Goal: Task Accomplishment & Management: Use online tool/utility

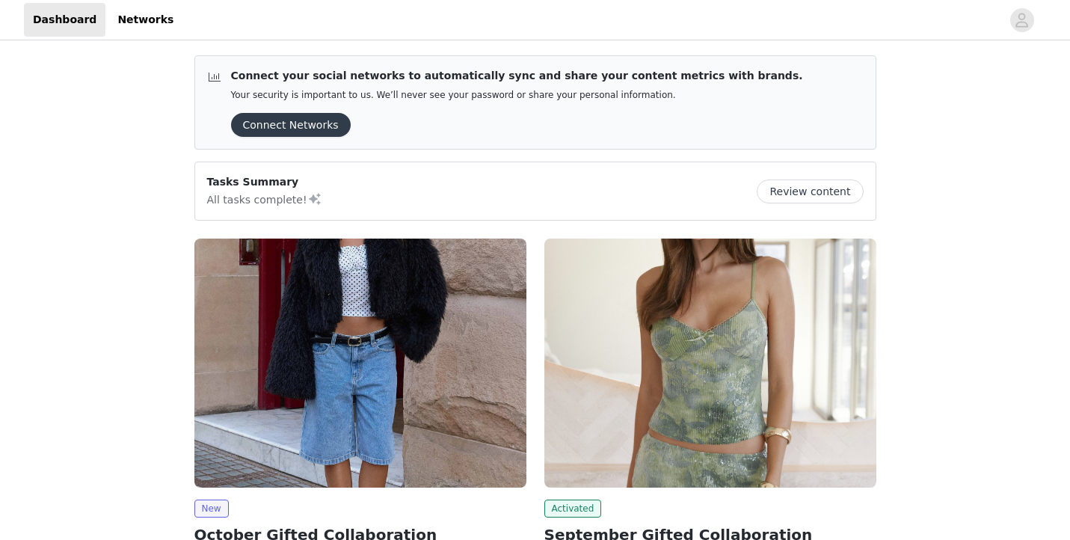
click at [433, 398] on img at bounding box center [360, 362] width 332 height 249
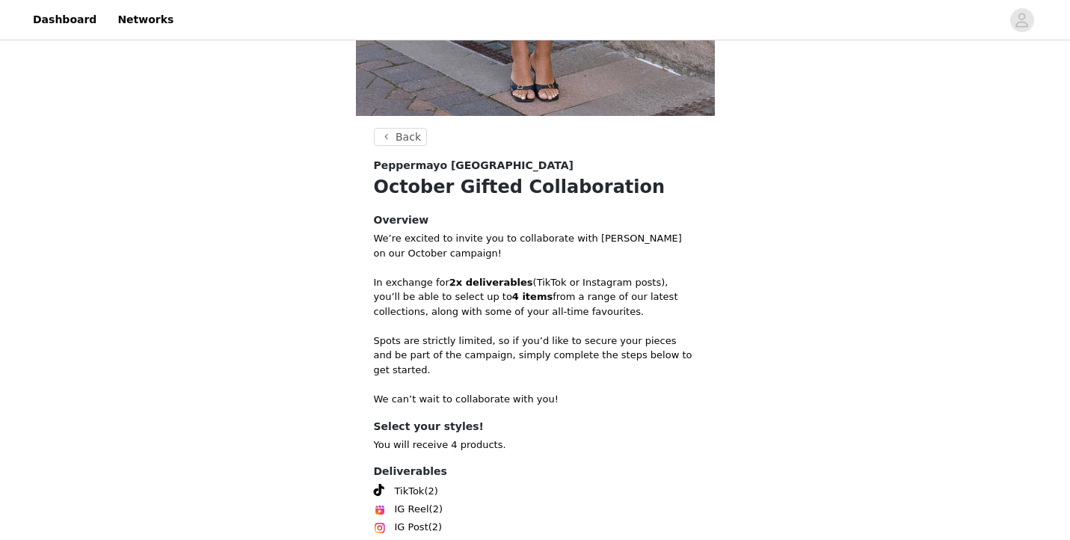
scroll to position [550, 0]
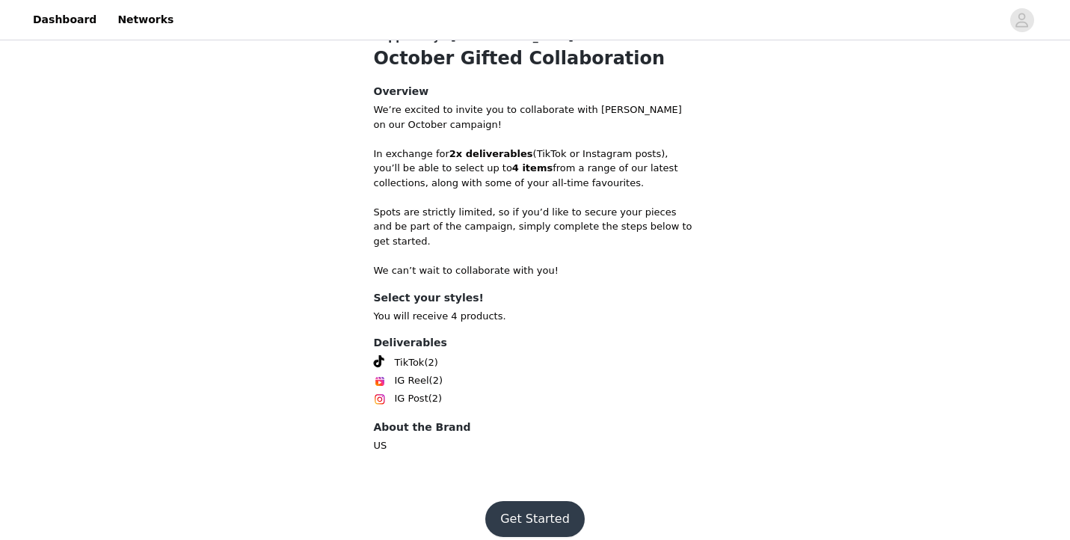
click at [535, 505] on button "Get Started" at bounding box center [534, 519] width 99 height 36
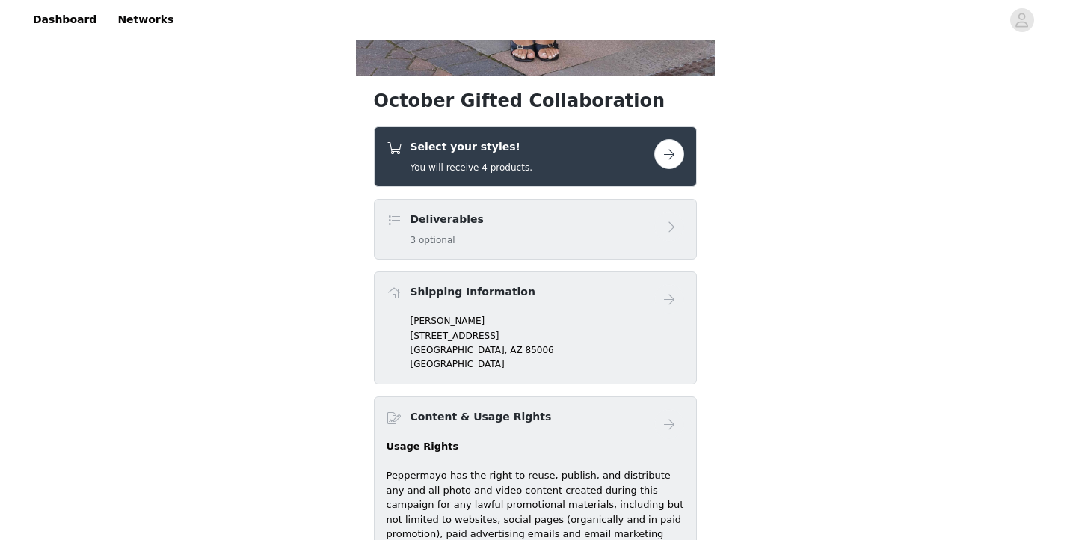
scroll to position [443, 0]
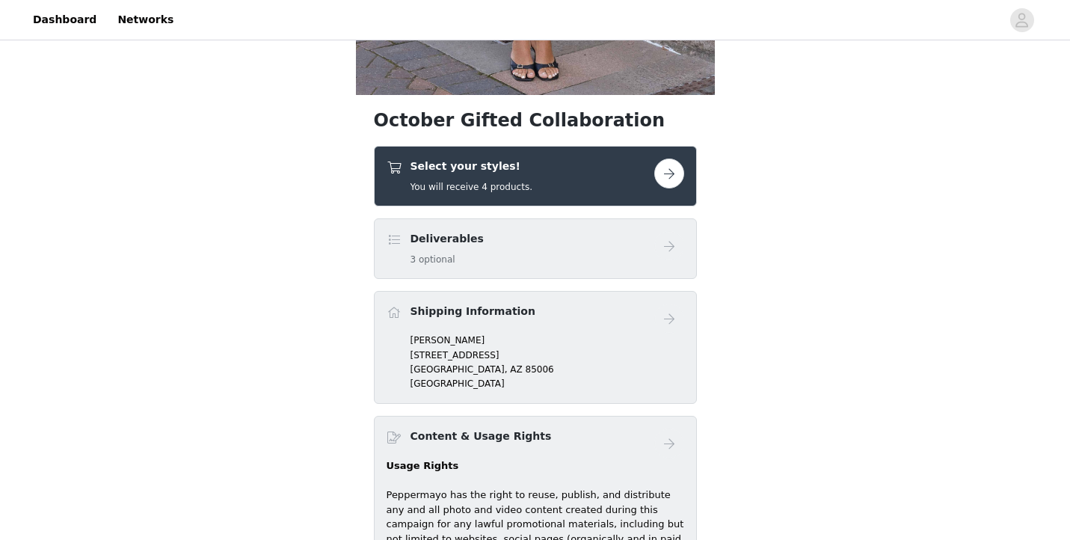
click at [517, 160] on h4 "Select your styles!" at bounding box center [471, 166] width 122 height 16
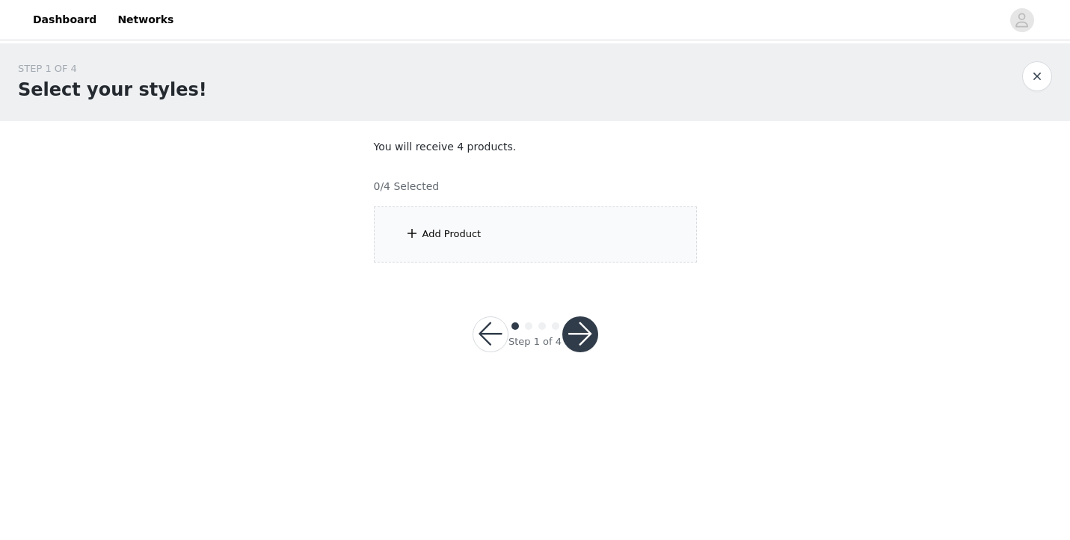
click at [499, 228] on div "Add Product" at bounding box center [535, 234] width 323 height 56
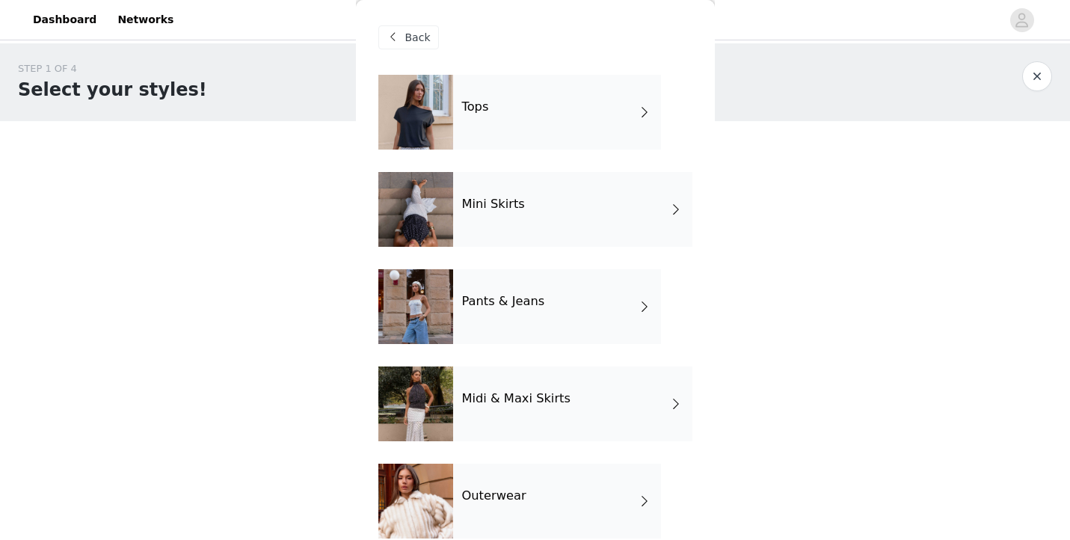
click at [491, 118] on div "Tops" at bounding box center [557, 112] width 208 height 75
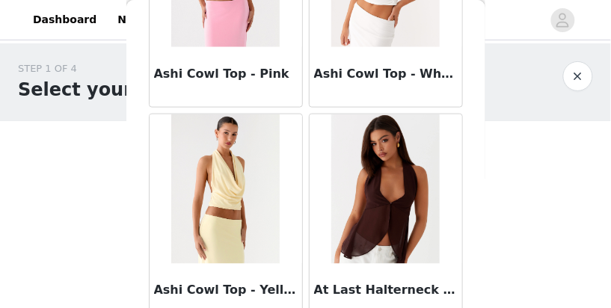
scroll to position [1976, 0]
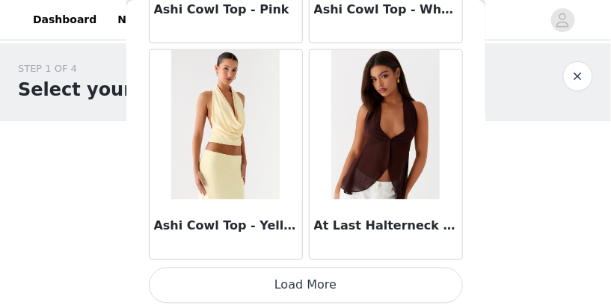
click at [326, 290] on button "Load More" at bounding box center [306, 286] width 314 height 36
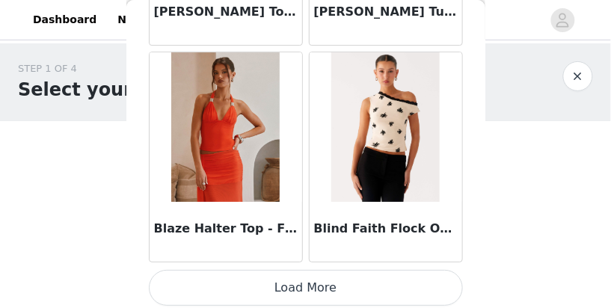
scroll to position [4141, 0]
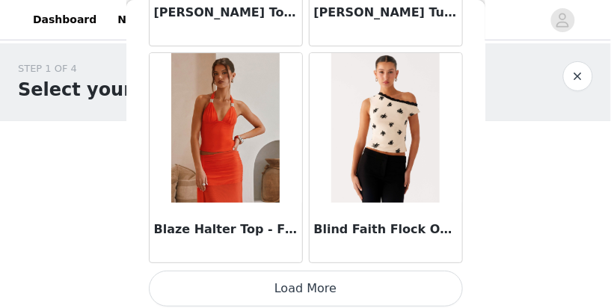
click at [330, 282] on button "Load More" at bounding box center [306, 289] width 314 height 36
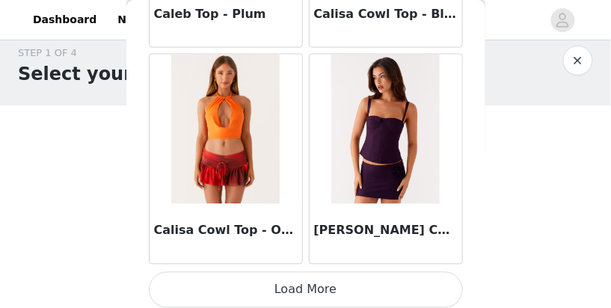
scroll to position [16, 0]
click at [327, 293] on button "Load More" at bounding box center [306, 290] width 314 height 36
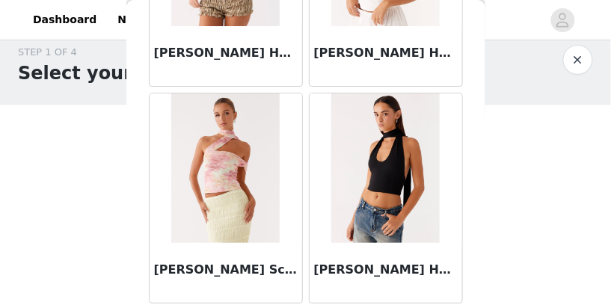
scroll to position [8474, 0]
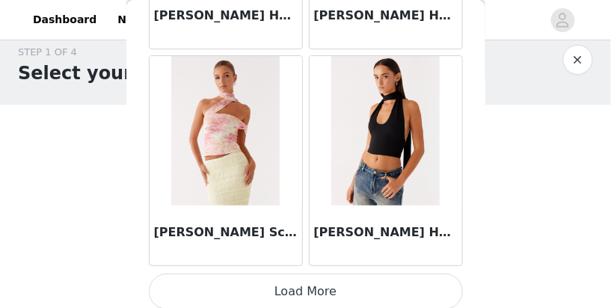
click at [318, 288] on button "Load More" at bounding box center [306, 292] width 314 height 36
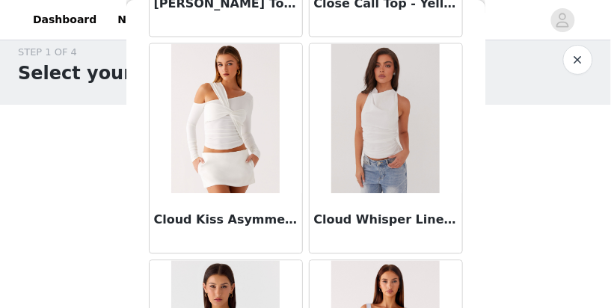
scroll to position [8917, 0]
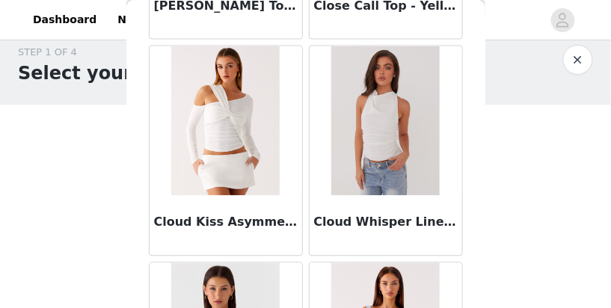
click at [220, 88] on img at bounding box center [225, 121] width 108 height 150
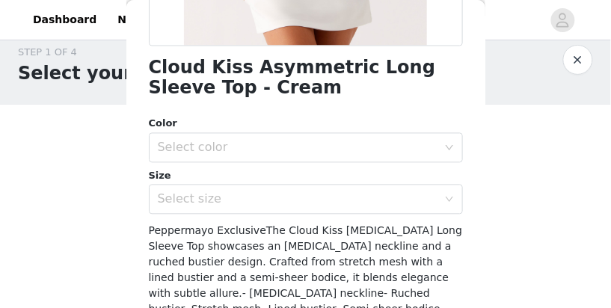
scroll to position [377, 0]
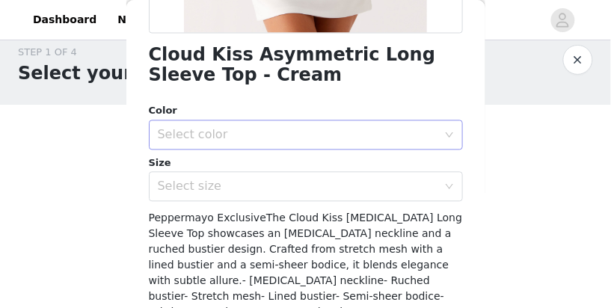
click at [382, 132] on div "Select color" at bounding box center [298, 135] width 280 height 15
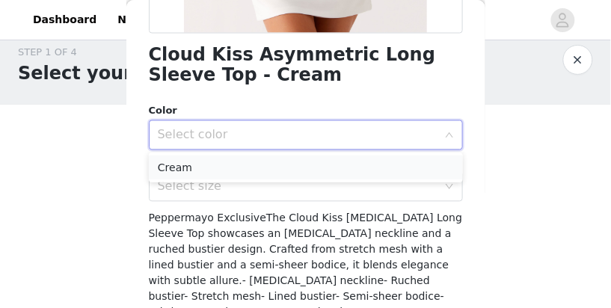
click at [354, 168] on li "Cream" at bounding box center [306, 167] width 314 height 24
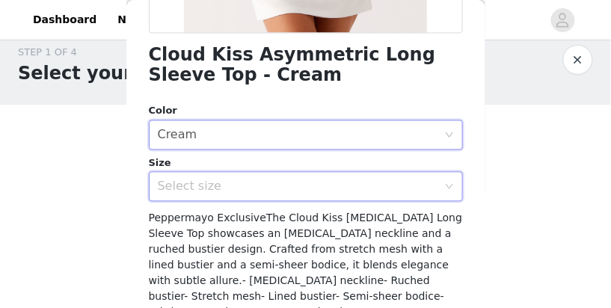
click at [353, 199] on div "Select size" at bounding box center [301, 187] width 286 height 28
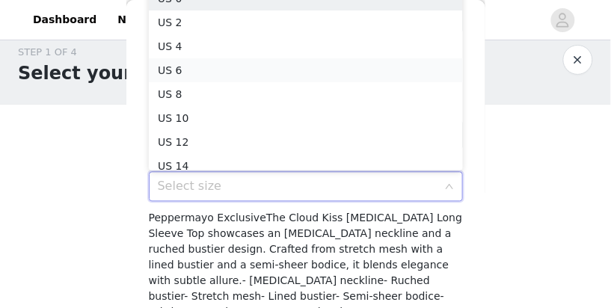
scroll to position [7, 0]
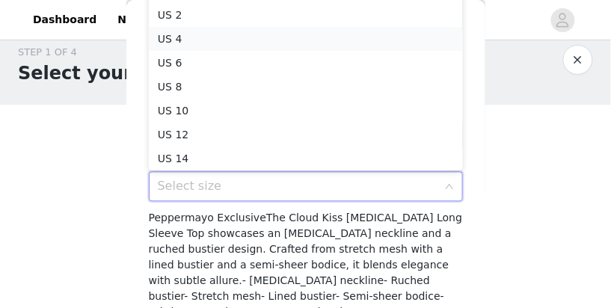
click at [316, 49] on li "US 4" at bounding box center [306, 39] width 314 height 24
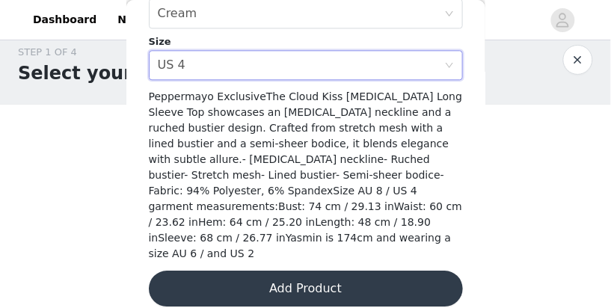
scroll to position [22, 0]
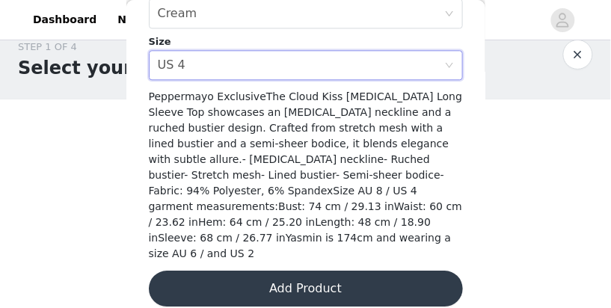
click at [339, 271] on button "Add Product" at bounding box center [306, 289] width 314 height 36
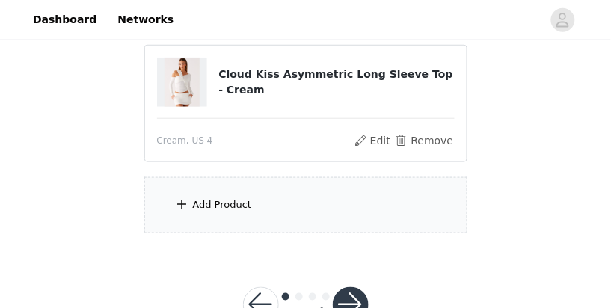
scroll to position [164, 0]
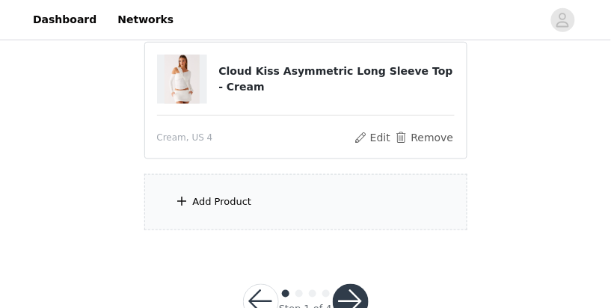
click at [273, 210] on div "Add Product" at bounding box center [305, 202] width 323 height 56
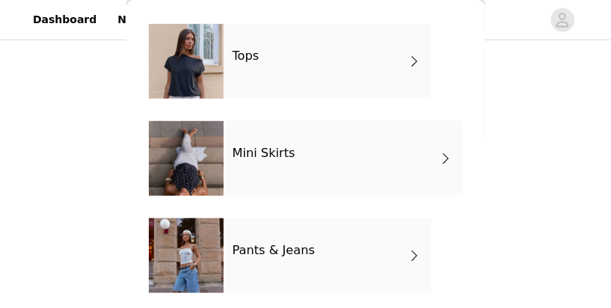
scroll to position [61, 0]
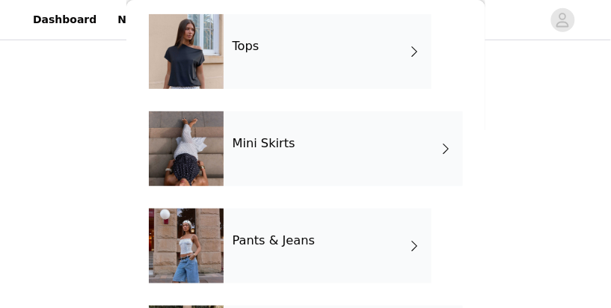
click at [286, 154] on div "Mini Skirts" at bounding box center [343, 148] width 239 height 75
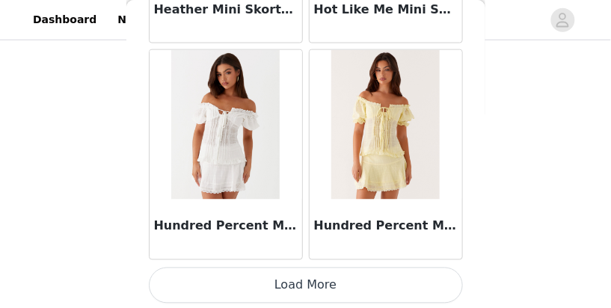
scroll to position [211, 0]
click at [240, 280] on button "Load More" at bounding box center [306, 286] width 314 height 36
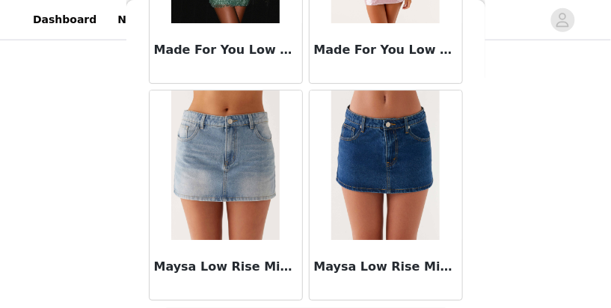
scroll to position [4142, 0]
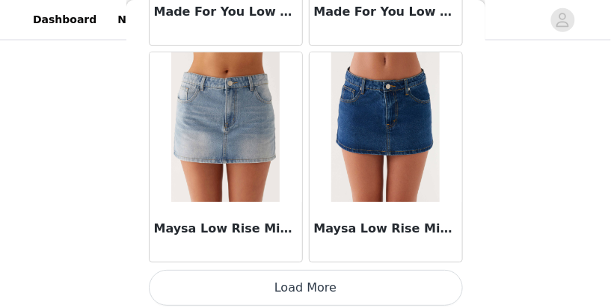
click at [212, 292] on button "Load More" at bounding box center [306, 288] width 314 height 36
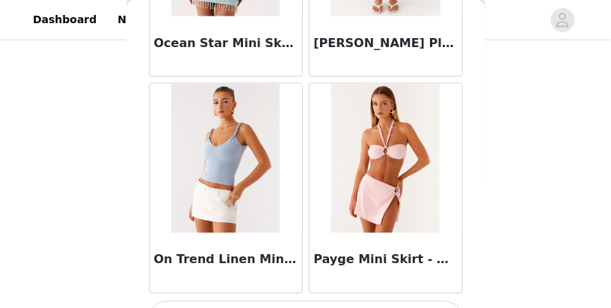
scroll to position [6307, 0]
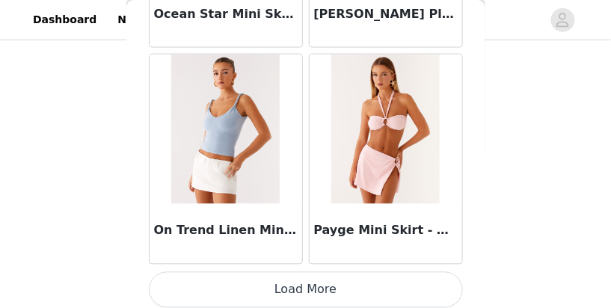
click at [372, 280] on button "Load More" at bounding box center [306, 290] width 314 height 36
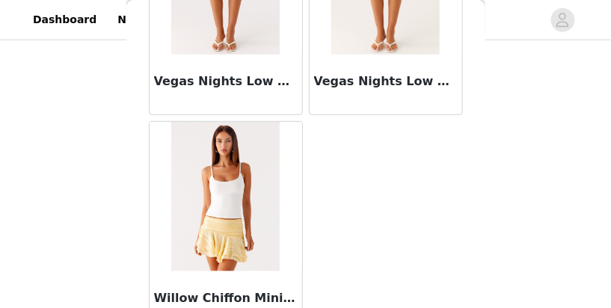
scroll to position [7776, 0]
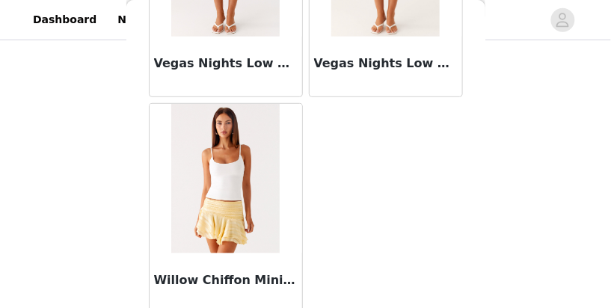
click at [244, 218] on img at bounding box center [225, 179] width 108 height 150
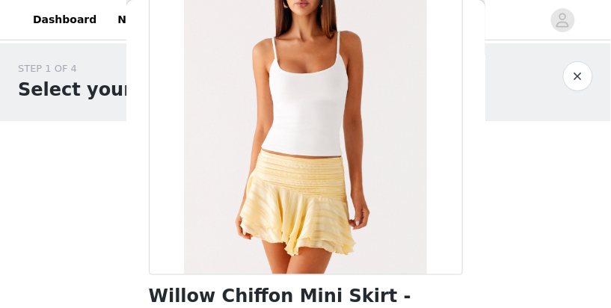
scroll to position [0, 0]
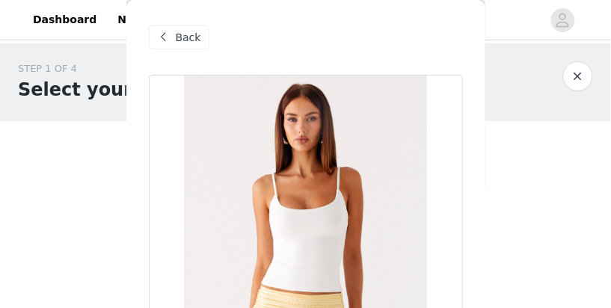
click at [197, 31] on span "Back" at bounding box center [188, 38] width 25 height 16
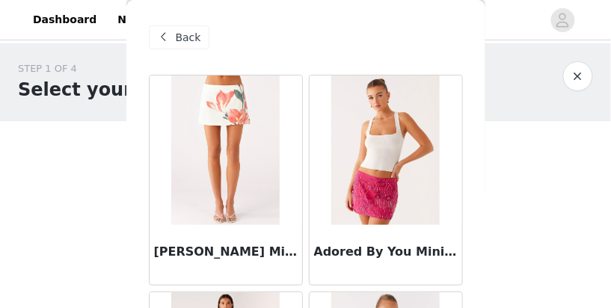
click at [197, 31] on span "Back" at bounding box center [188, 38] width 25 height 16
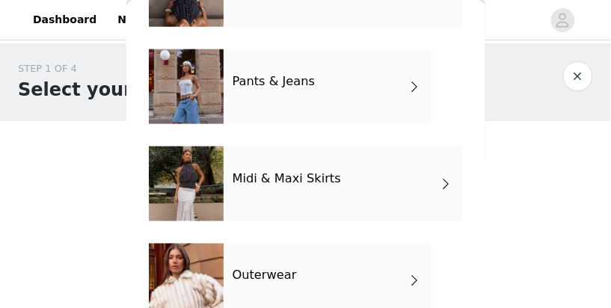
scroll to position [222, 0]
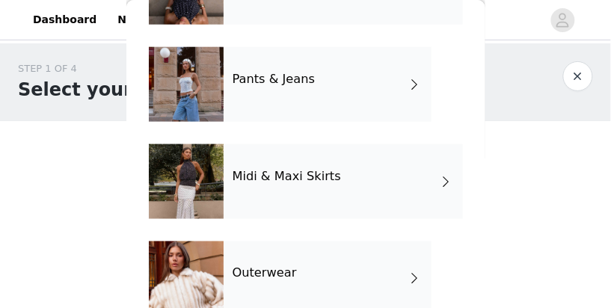
click at [279, 81] on h4 "Pants & Jeans" at bounding box center [273, 79] width 83 height 13
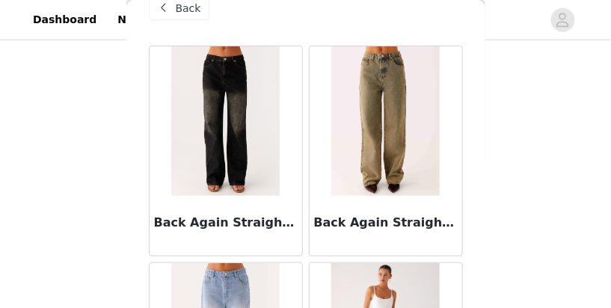
scroll to position [0, 0]
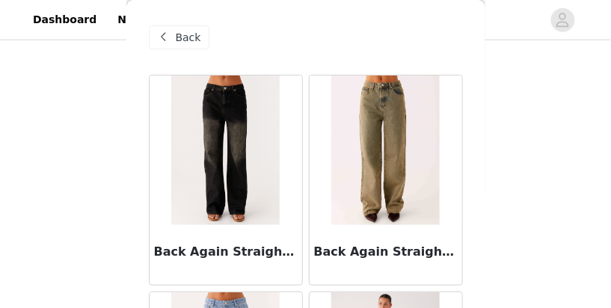
click at [192, 45] on span "Back" at bounding box center [188, 38] width 25 height 16
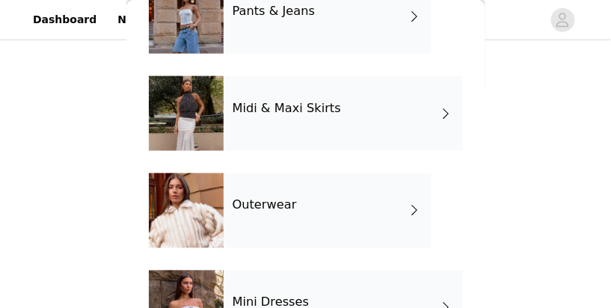
scroll to position [292, 0]
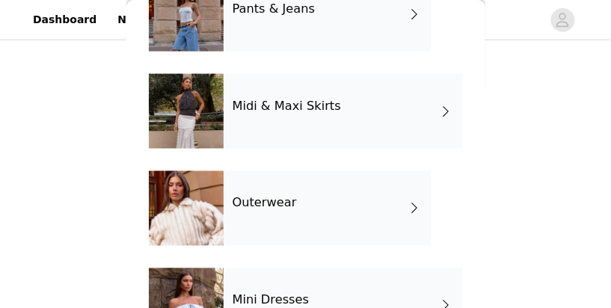
click at [300, 99] on div "Midi & Maxi Skirts" at bounding box center [343, 111] width 239 height 75
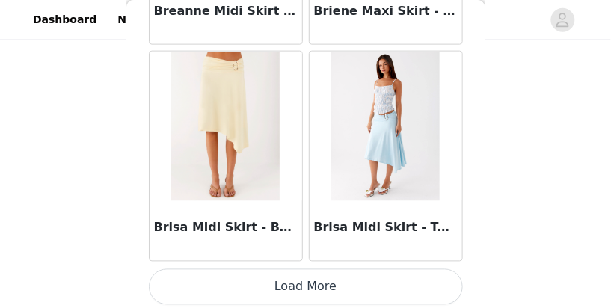
scroll to position [1976, 0]
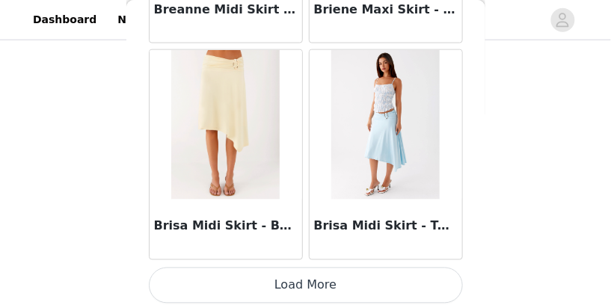
click at [408, 277] on button "Load More" at bounding box center [306, 286] width 314 height 36
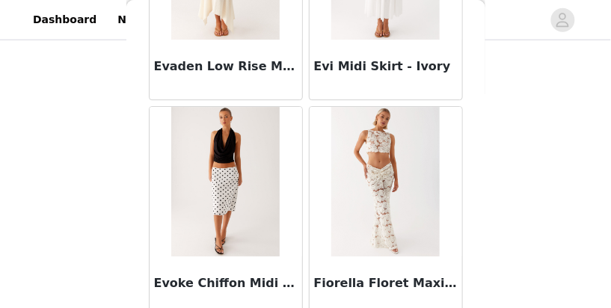
scroll to position [4142, 0]
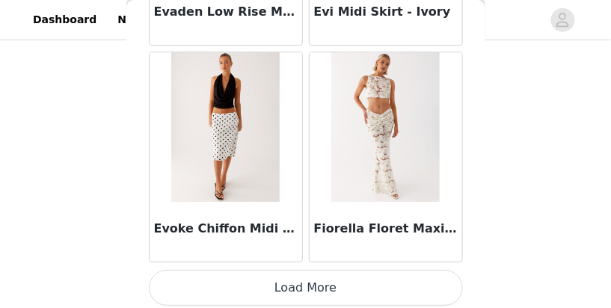
click at [391, 289] on button "Load More" at bounding box center [306, 288] width 314 height 36
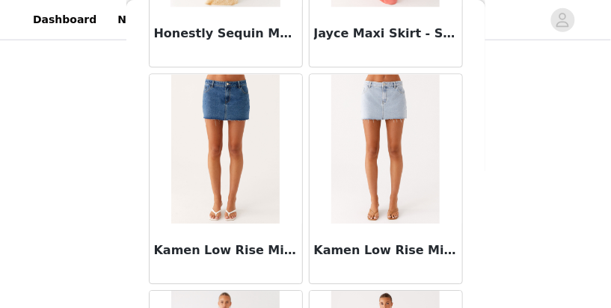
scroll to position [4771, 0]
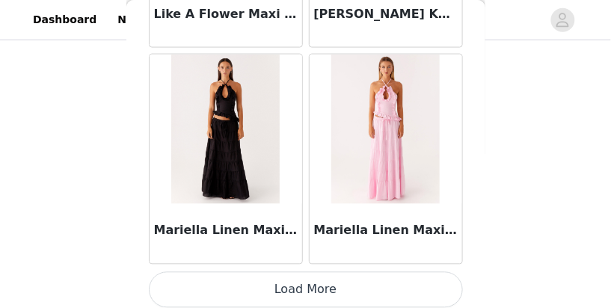
click at [384, 273] on button "Load More" at bounding box center [306, 290] width 314 height 36
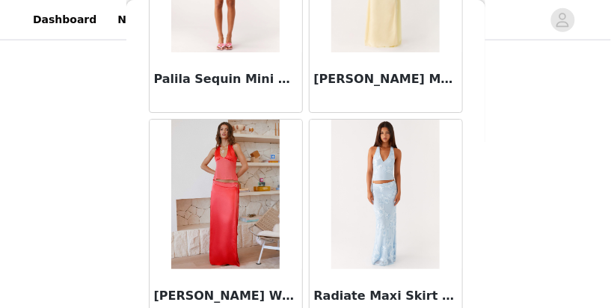
scroll to position [8474, 0]
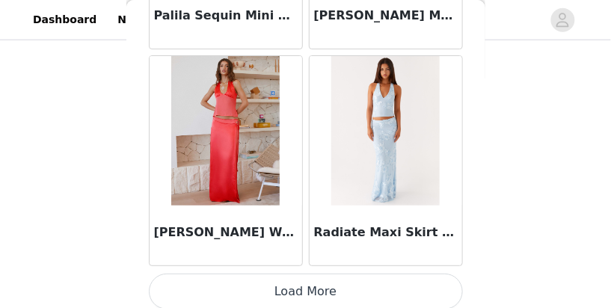
click at [364, 285] on button "Load More" at bounding box center [306, 292] width 314 height 36
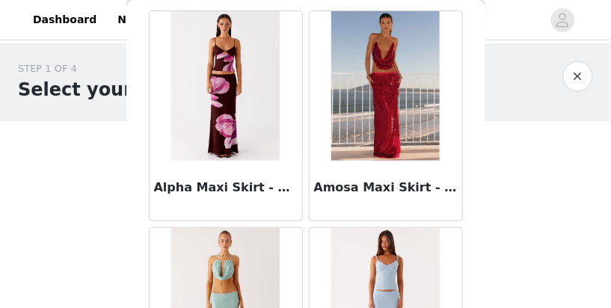
scroll to position [0, 0]
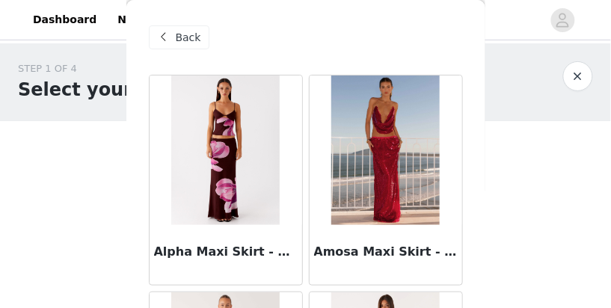
click at [177, 30] on span "Back" at bounding box center [188, 38] width 25 height 16
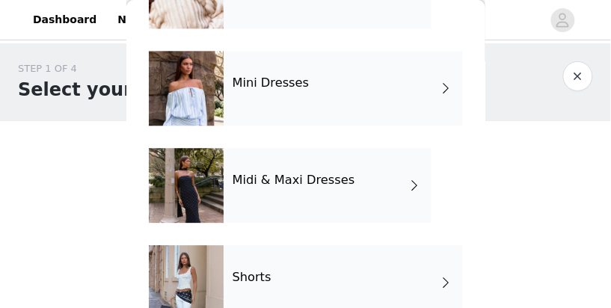
scroll to position [543, 0]
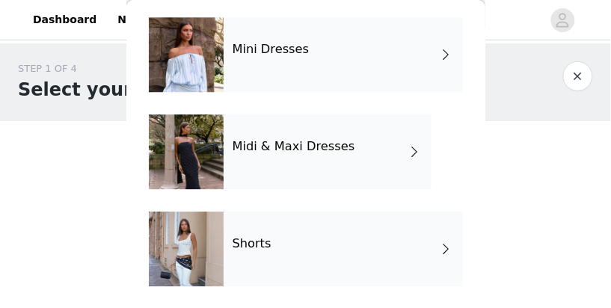
click at [357, 241] on div "Shorts" at bounding box center [343, 249] width 239 height 75
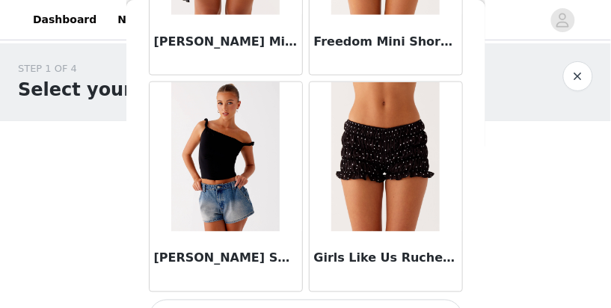
scroll to position [1976, 0]
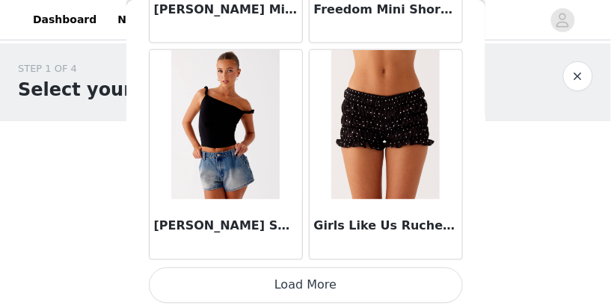
click at [272, 286] on button "Load More" at bounding box center [306, 286] width 314 height 36
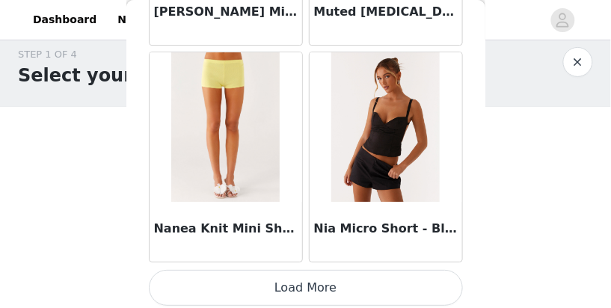
scroll to position [16, 0]
click at [380, 287] on button "Load More" at bounding box center [306, 288] width 314 height 36
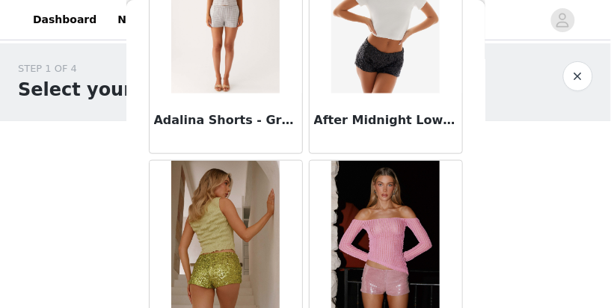
scroll to position [0, 0]
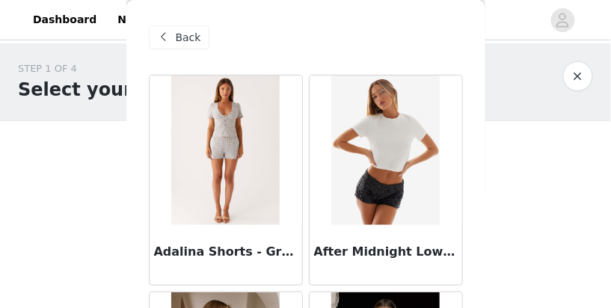
click at [193, 44] on span "Back" at bounding box center [188, 38] width 25 height 16
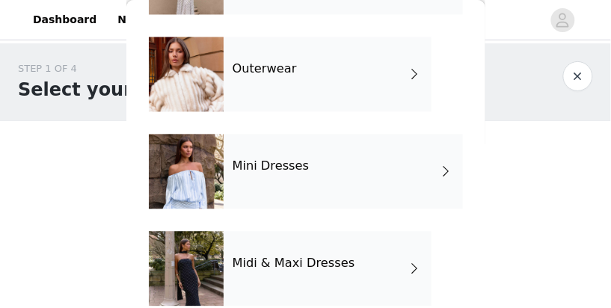
scroll to position [543, 0]
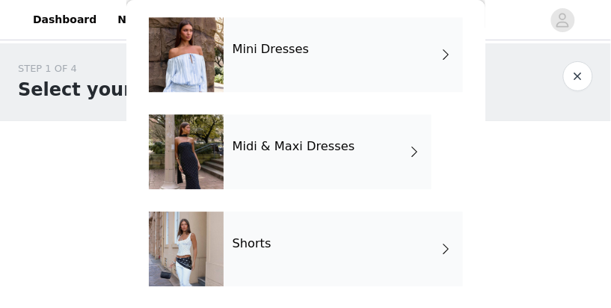
click at [322, 61] on div "Mini Dresses" at bounding box center [343, 54] width 239 height 75
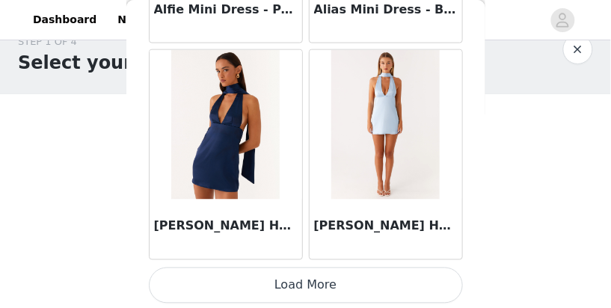
scroll to position [27, 0]
click at [335, 285] on button "Load More" at bounding box center [306, 286] width 314 height 36
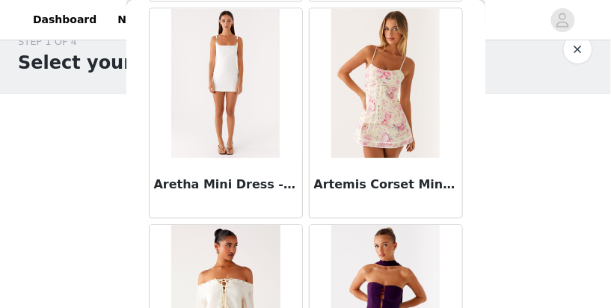
scroll to position [3980, 0]
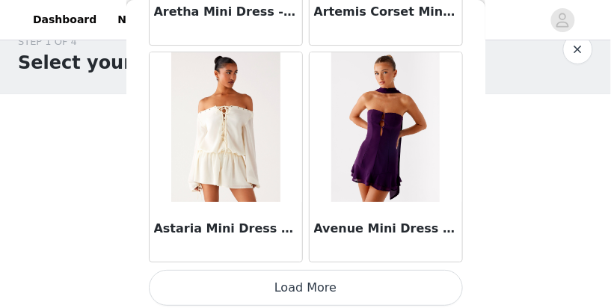
click at [330, 289] on button "Load More" at bounding box center [306, 288] width 314 height 36
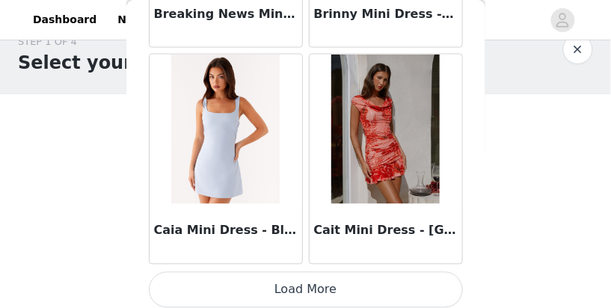
scroll to position [38, 0]
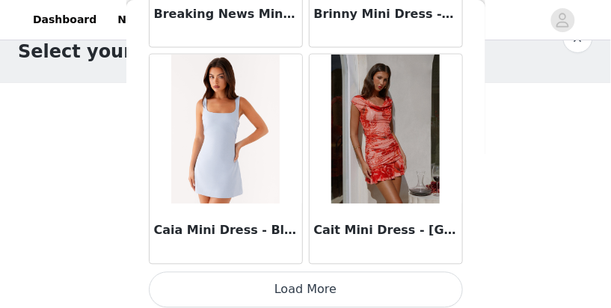
click at [316, 286] on button "Load More" at bounding box center [306, 290] width 314 height 36
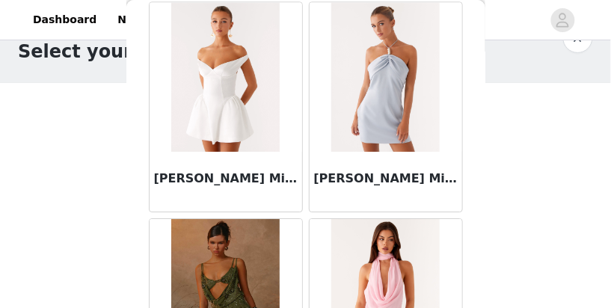
scroll to position [8474, 0]
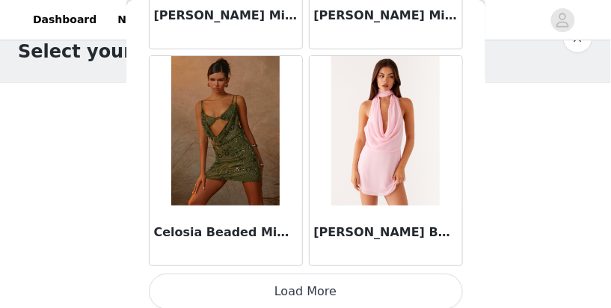
click at [312, 277] on button "Load More" at bounding box center [306, 292] width 314 height 36
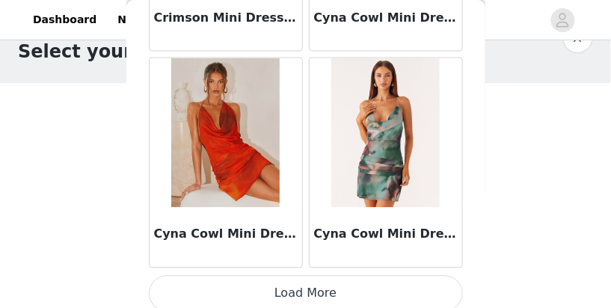
scroll to position [46, 0]
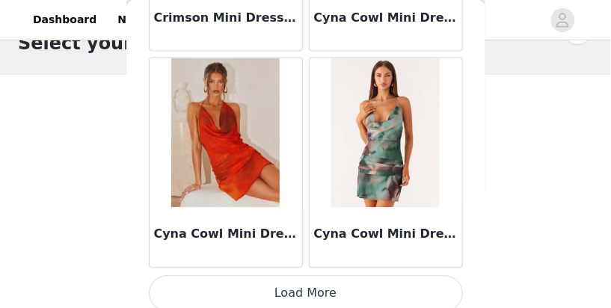
click at [312, 285] on button "Load More" at bounding box center [306, 294] width 314 height 36
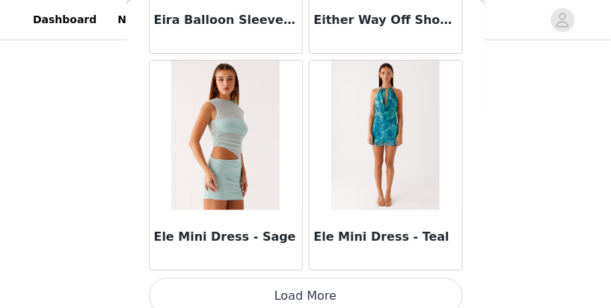
scroll to position [174, 0]
click at [321, 281] on button "Load More" at bounding box center [306, 296] width 314 height 36
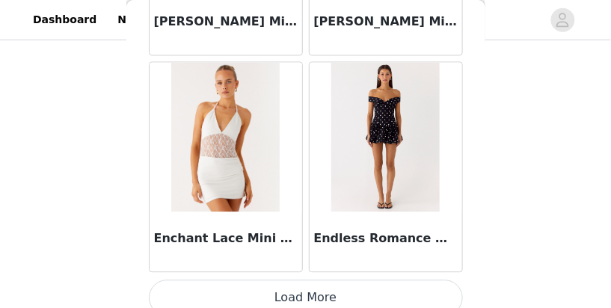
scroll to position [180, 0]
click at [357, 284] on button "Load More" at bounding box center [306, 298] width 314 height 36
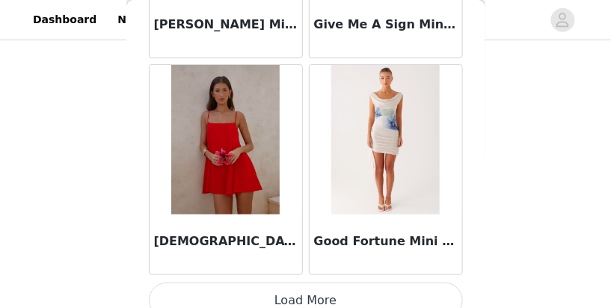
scroll to position [211, 0]
click at [356, 285] on button "Load More" at bounding box center [306, 301] width 314 height 36
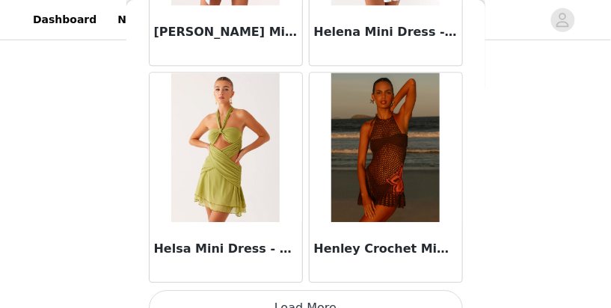
scroll to position [19301, 0]
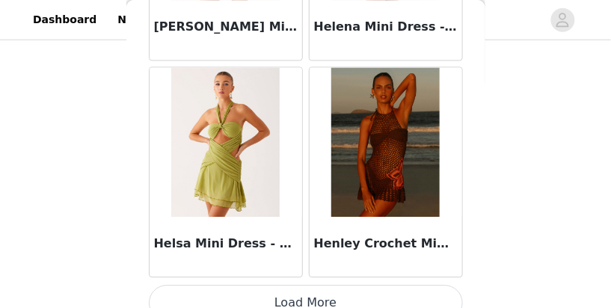
click at [348, 295] on button "Load More" at bounding box center [306, 303] width 314 height 36
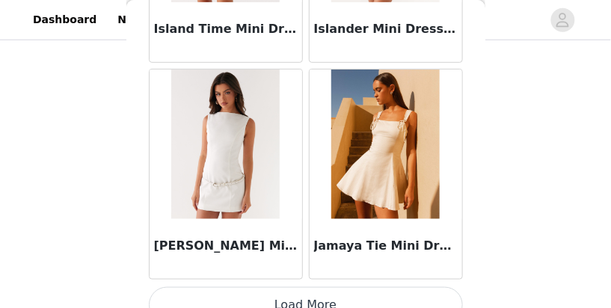
scroll to position [21467, 0]
click at [321, 289] on button "Load More" at bounding box center [306, 305] width 314 height 36
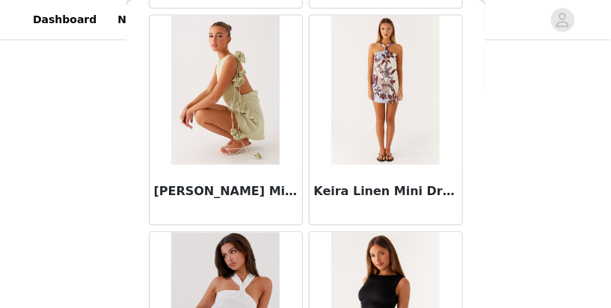
scroll to position [23633, 0]
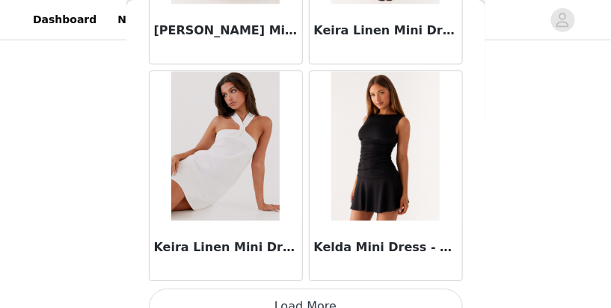
click at [351, 289] on button "Load More" at bounding box center [306, 307] width 314 height 36
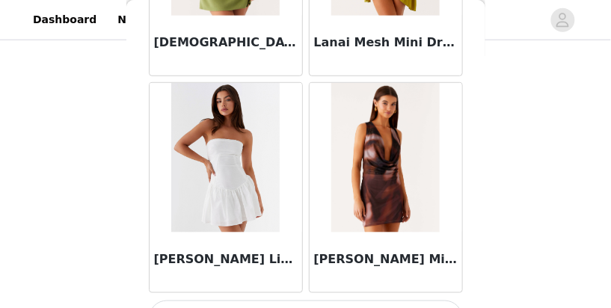
scroll to position [25799, 0]
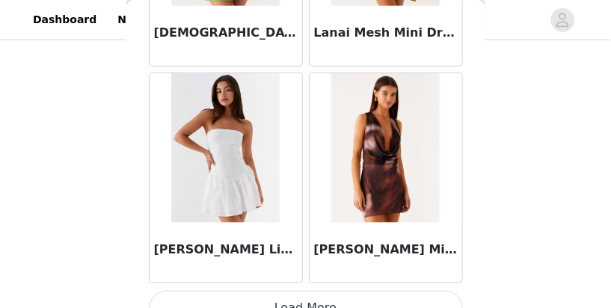
click at [347, 291] on button "Load More" at bounding box center [306, 309] width 314 height 36
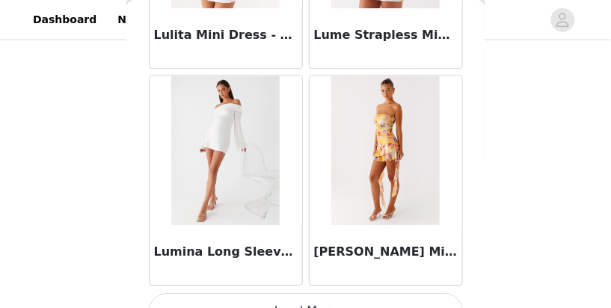
scroll to position [27962, 0]
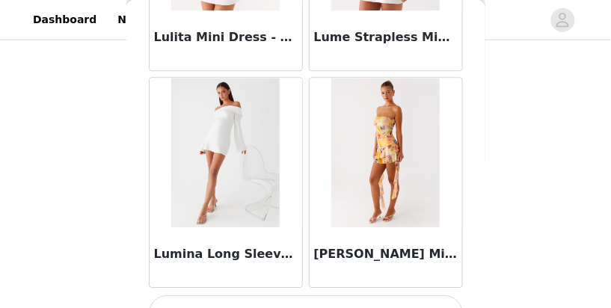
click at [334, 295] on button "Load More" at bounding box center [306, 313] width 314 height 36
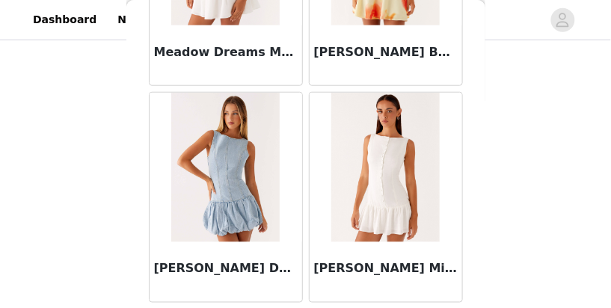
scroll to position [30130, 0]
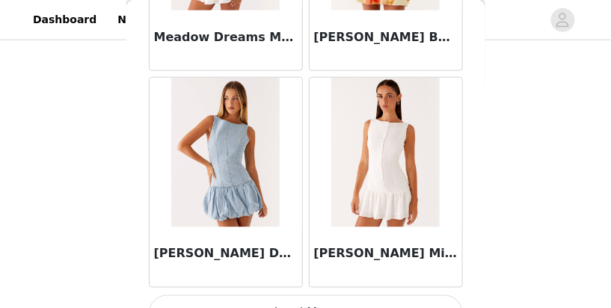
click at [312, 295] on button "Load More" at bounding box center [306, 313] width 314 height 36
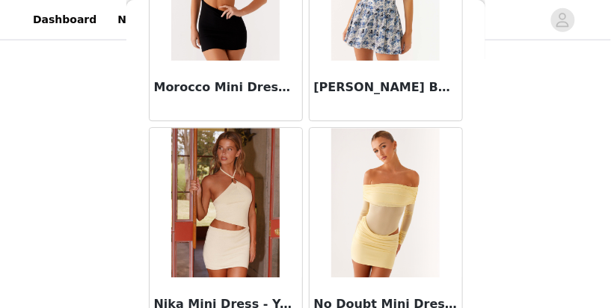
scroll to position [32295, 0]
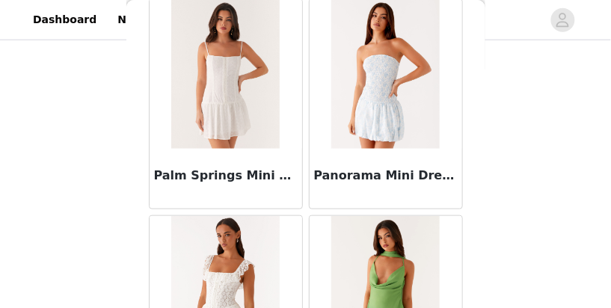
scroll to position [34461, 0]
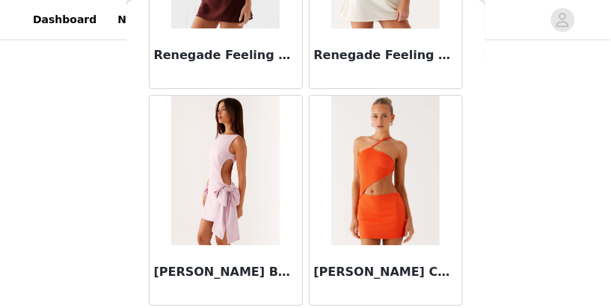
scroll to position [36626, 0]
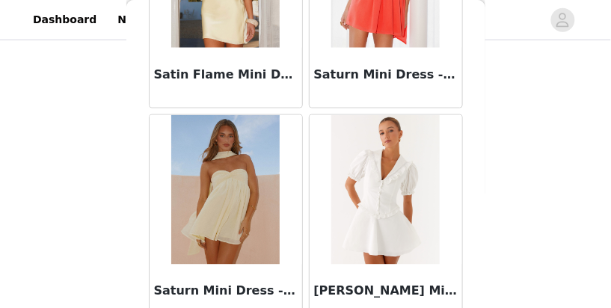
scroll to position [38792, 0]
